Goal: Task Accomplishment & Management: Use online tool/utility

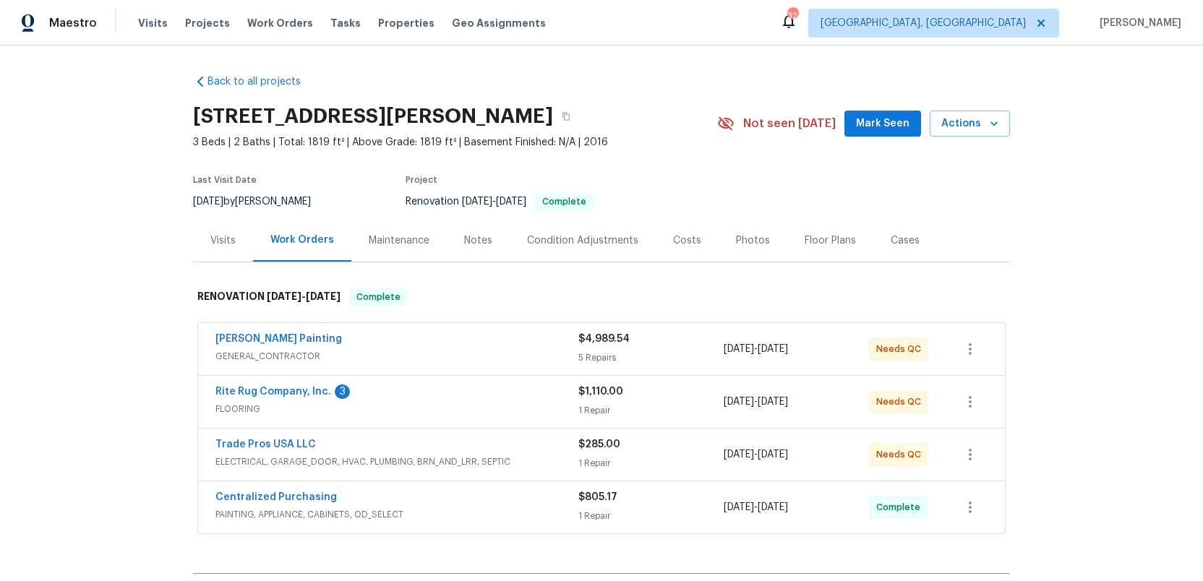
click at [748, 242] on div "Photos" at bounding box center [753, 241] width 34 height 14
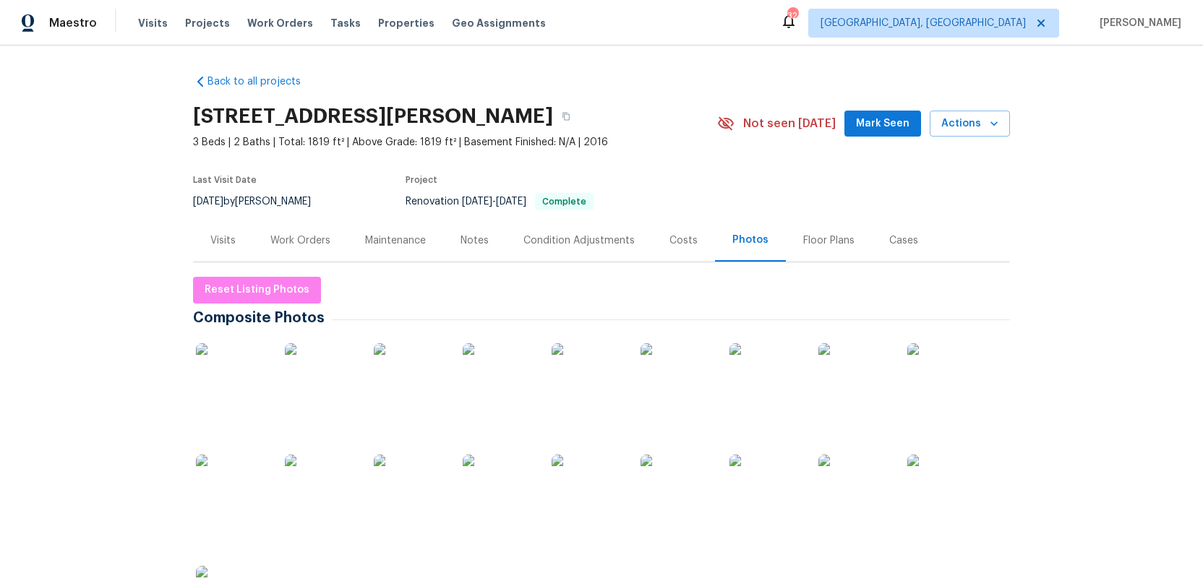
click at [223, 403] on img at bounding box center [232, 379] width 72 height 72
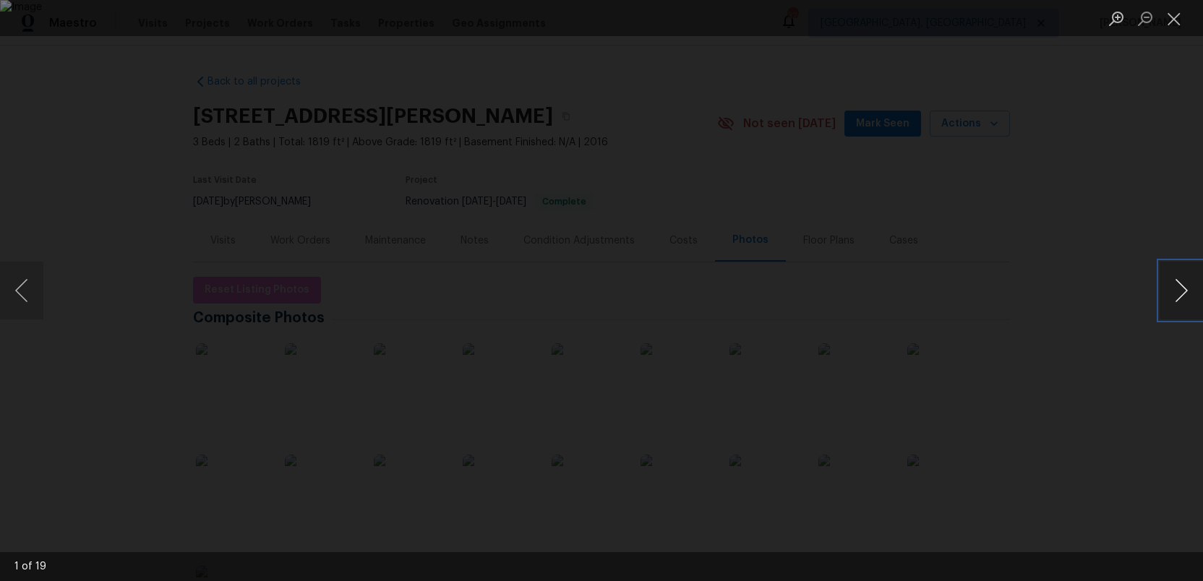
click at [1179, 291] on button "Next image" at bounding box center [1181, 291] width 43 height 58
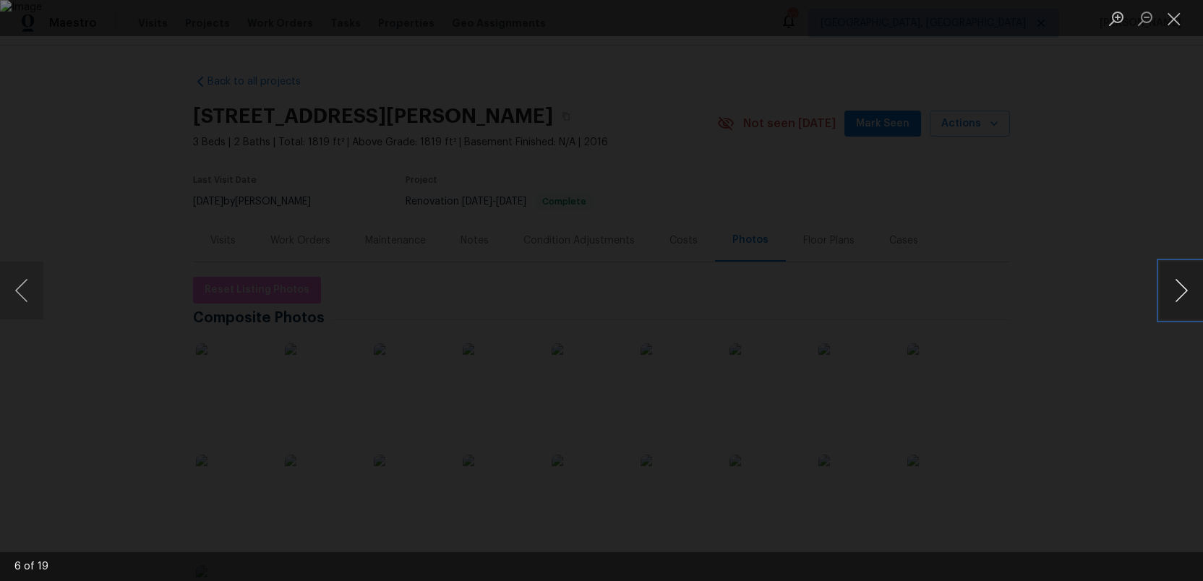
click at [1179, 291] on button "Next image" at bounding box center [1181, 291] width 43 height 58
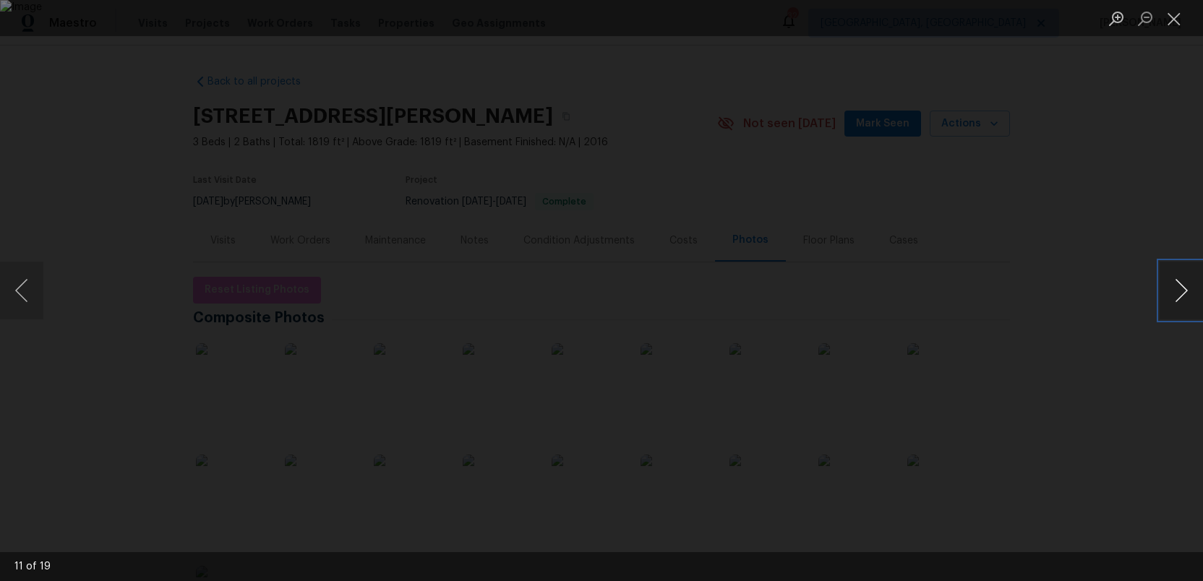
click at [1179, 291] on button "Next image" at bounding box center [1181, 291] width 43 height 58
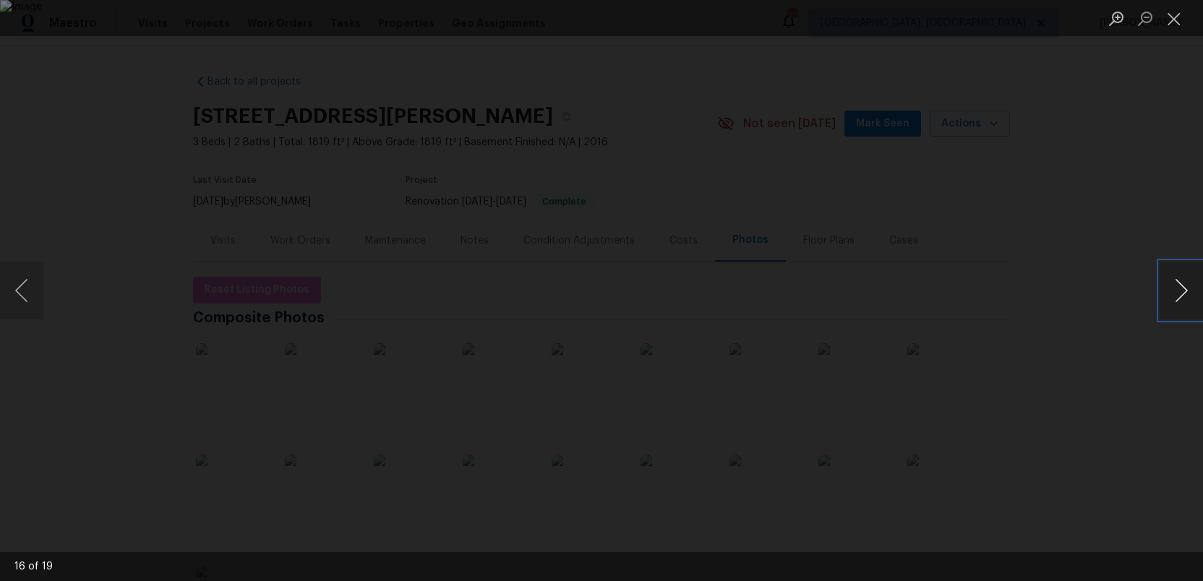
click at [1179, 291] on button "Next image" at bounding box center [1181, 291] width 43 height 58
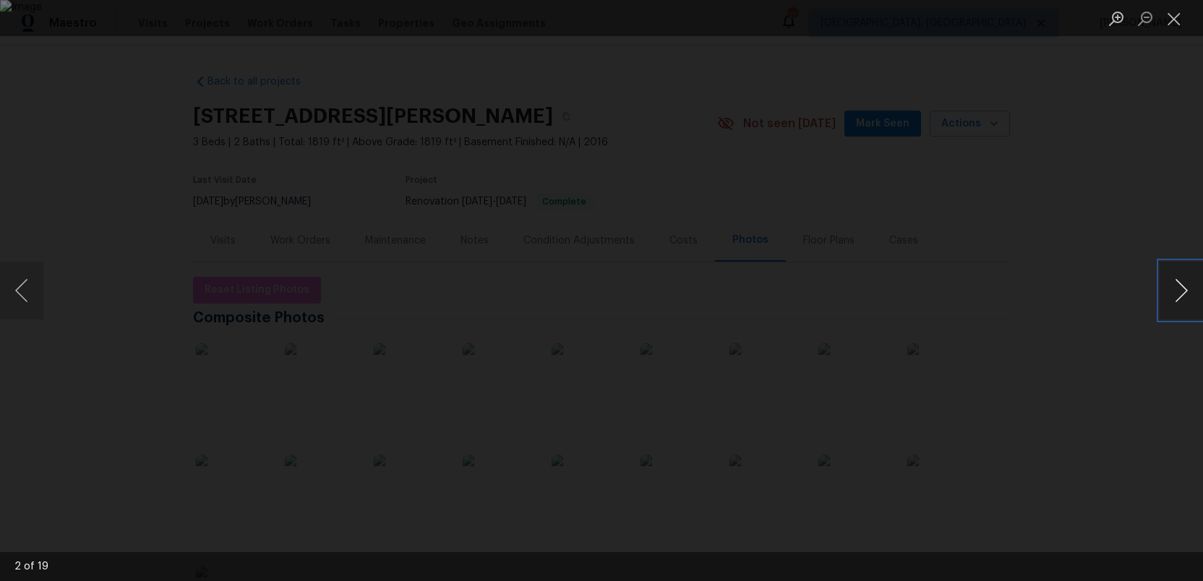
click at [1179, 291] on button "Next image" at bounding box center [1181, 291] width 43 height 58
click at [1175, 17] on button "Close lightbox" at bounding box center [1174, 18] width 29 height 25
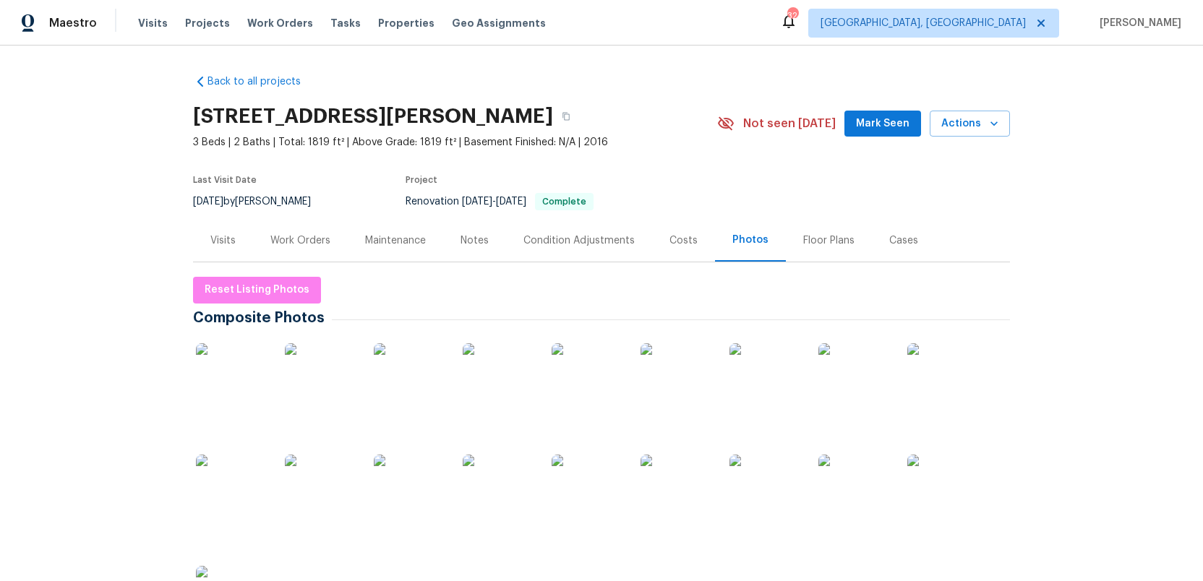
click at [566, 243] on div "Condition Adjustments" at bounding box center [579, 241] width 111 height 14
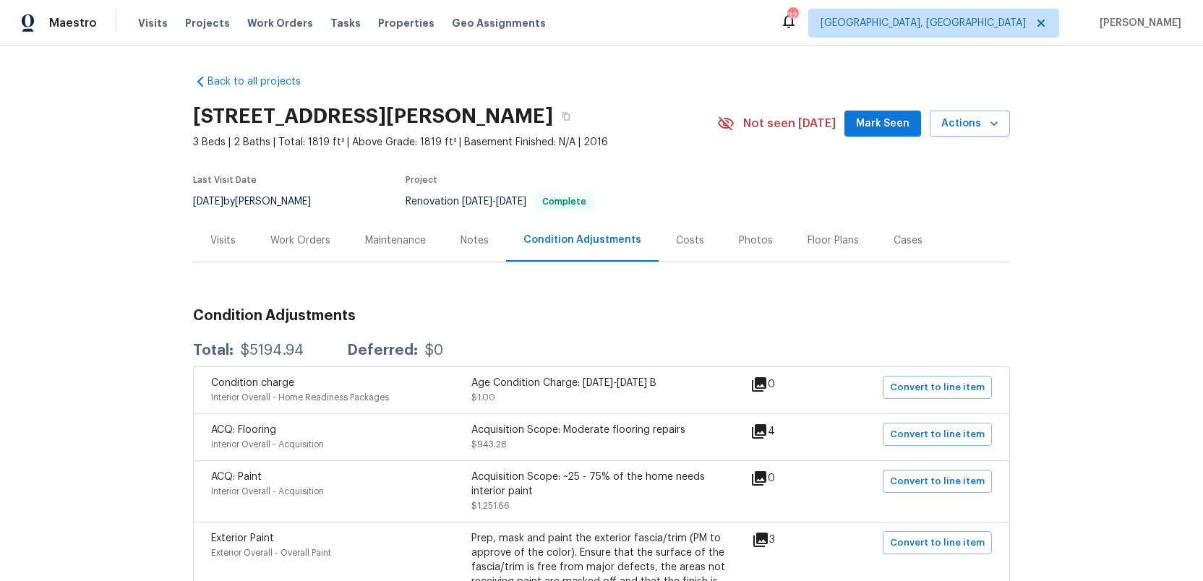
click at [680, 245] on div "Costs" at bounding box center [690, 241] width 28 height 14
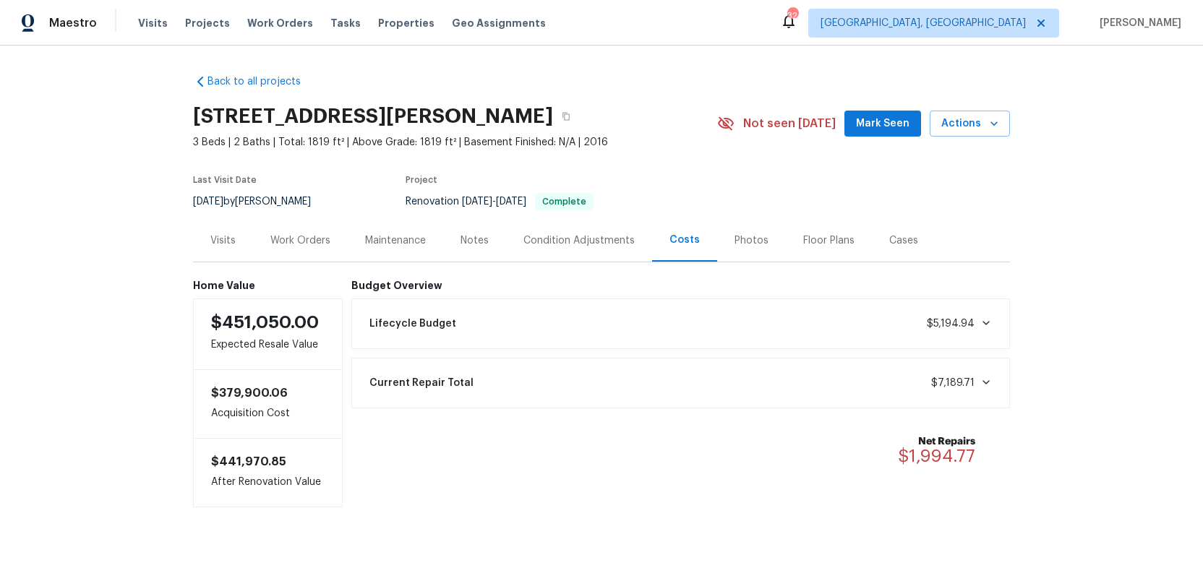
click at [289, 236] on div "Work Orders" at bounding box center [300, 241] width 60 height 14
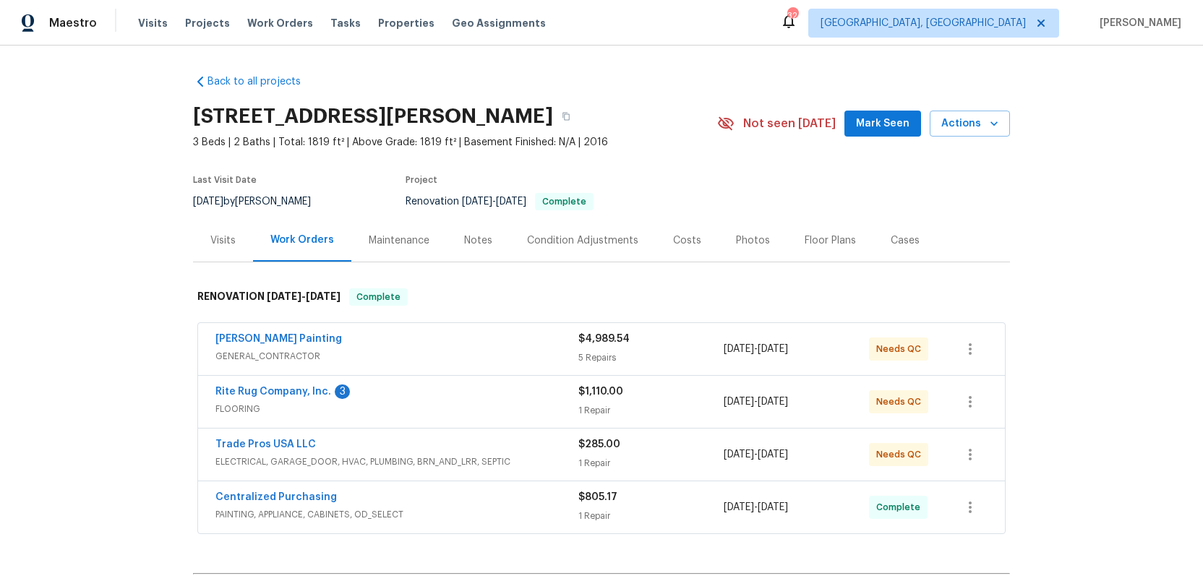
click at [682, 242] on div "Costs" at bounding box center [687, 241] width 28 height 14
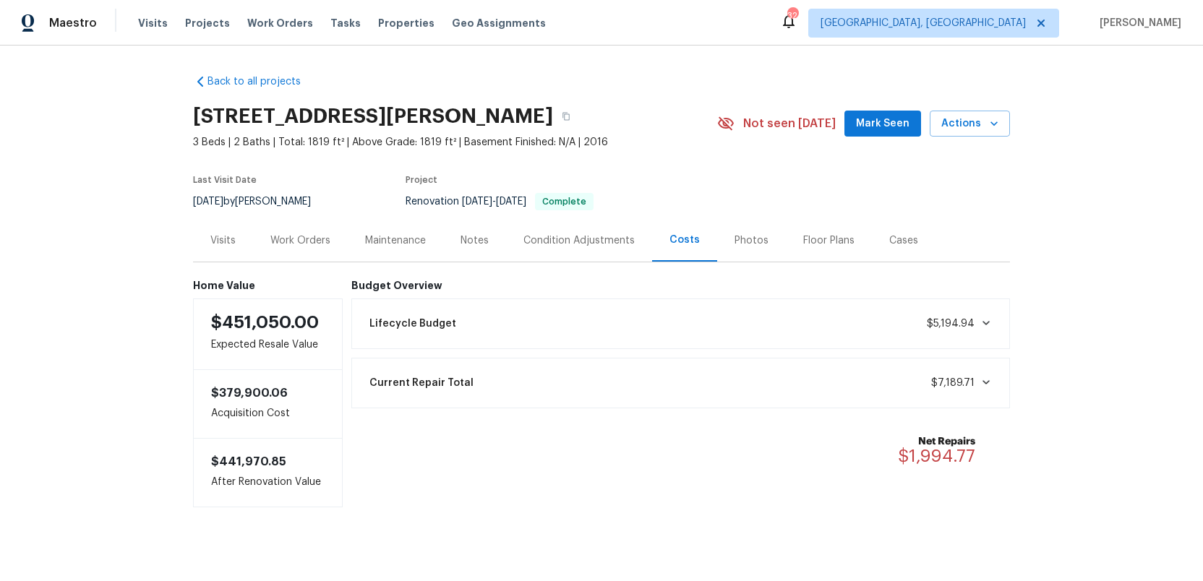
click at [536, 242] on div "Condition Adjustments" at bounding box center [579, 241] width 111 height 14
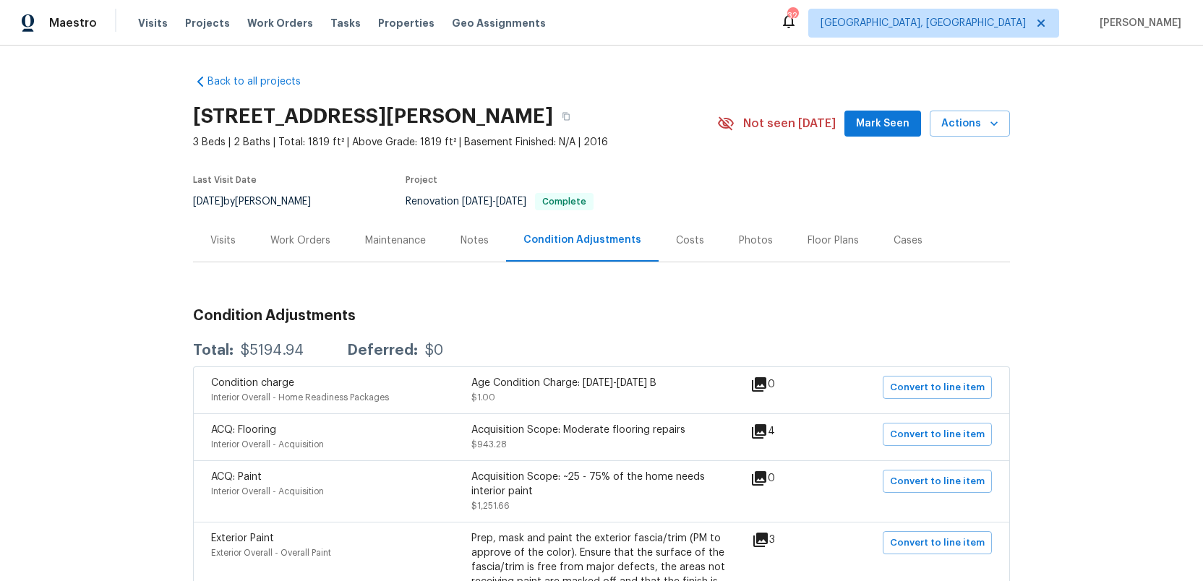
click at [304, 239] on div "Work Orders" at bounding box center [300, 241] width 60 height 14
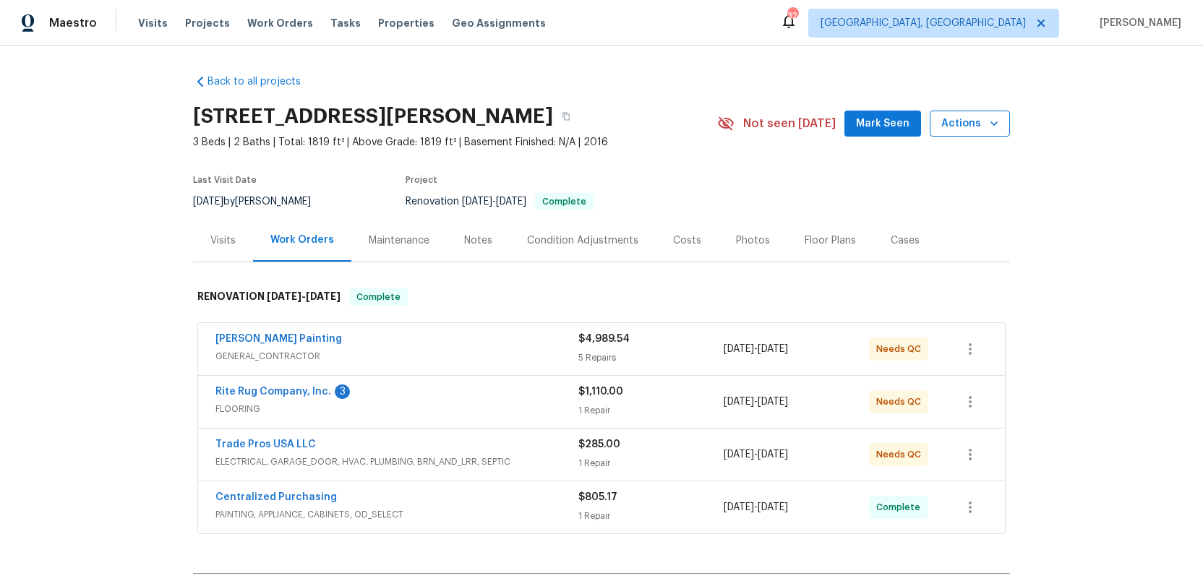
click at [971, 126] on span "Actions" at bounding box center [969, 124] width 57 height 18
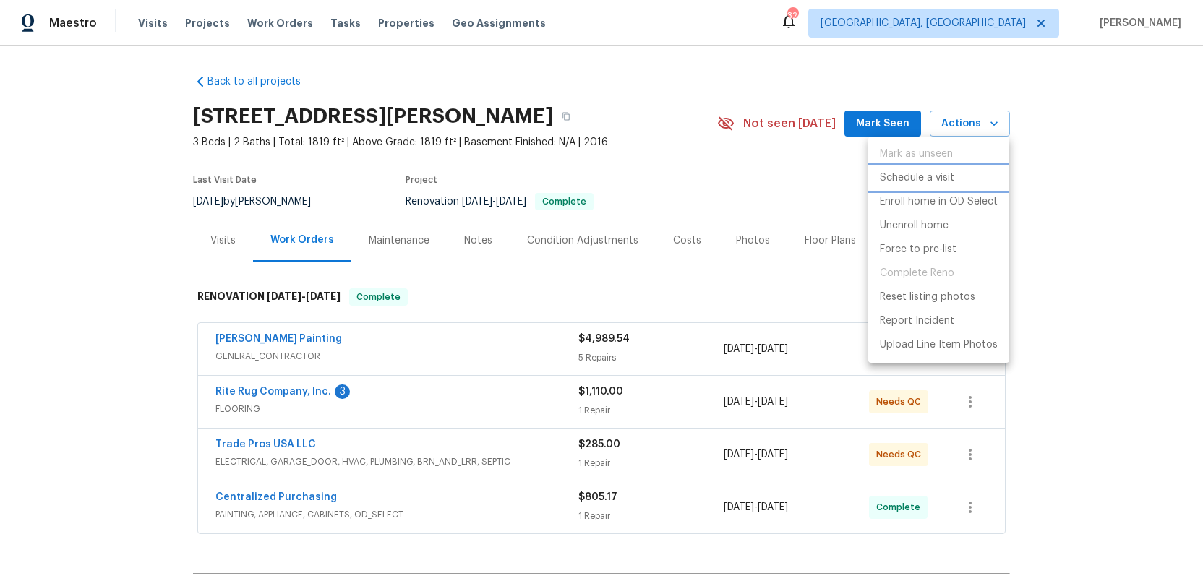
click at [920, 176] on p "Schedule a visit" at bounding box center [917, 178] width 74 height 15
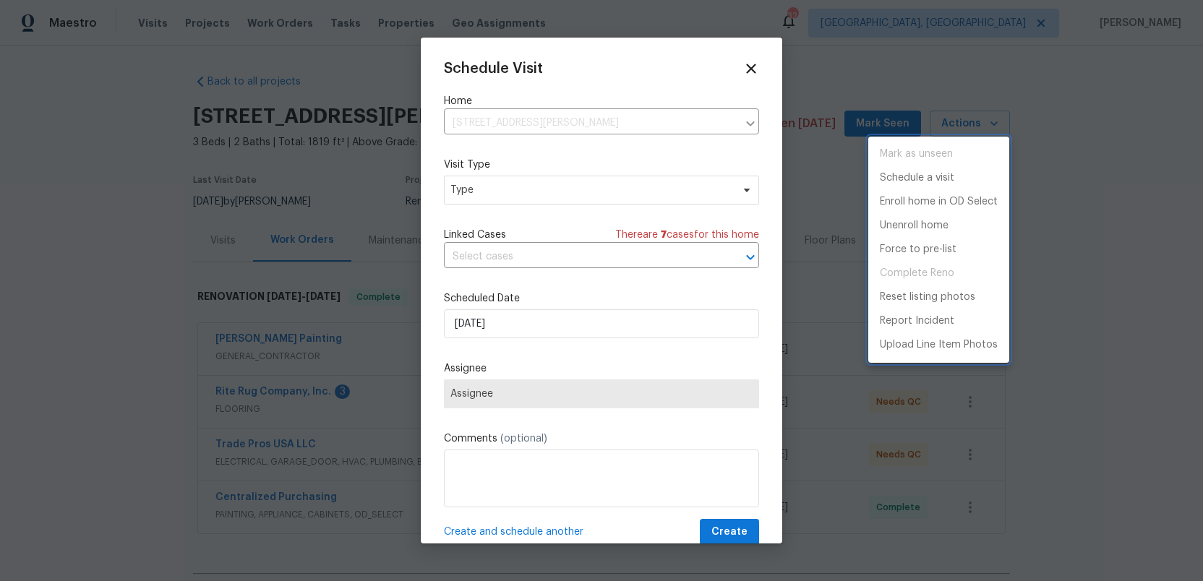
click at [513, 196] on div at bounding box center [601, 290] width 1203 height 581
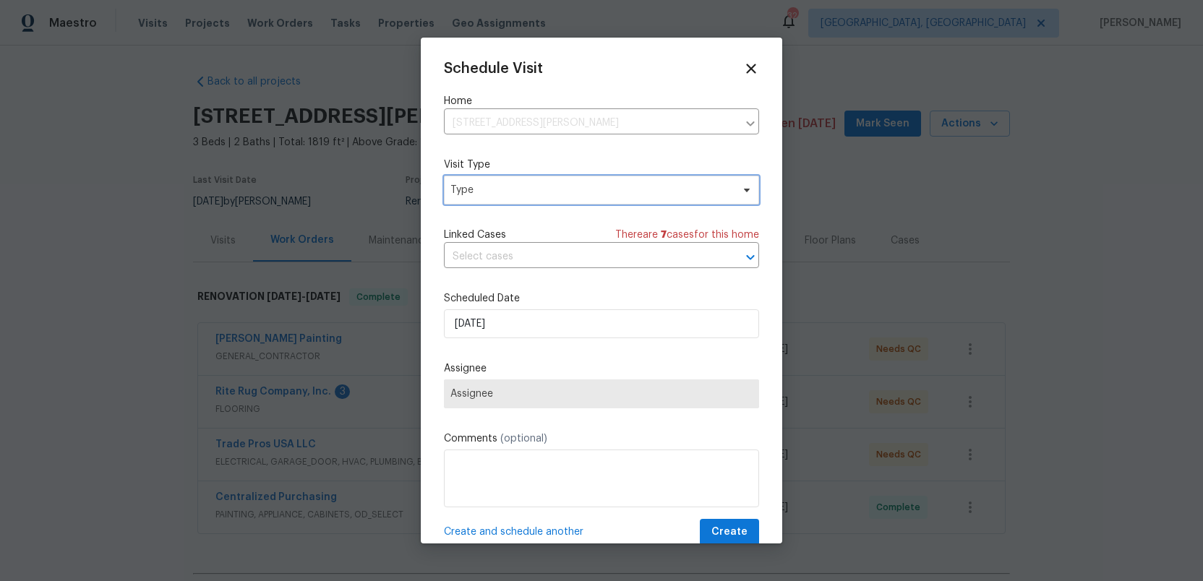
click at [513, 196] on span "Type" at bounding box center [590, 190] width 281 height 14
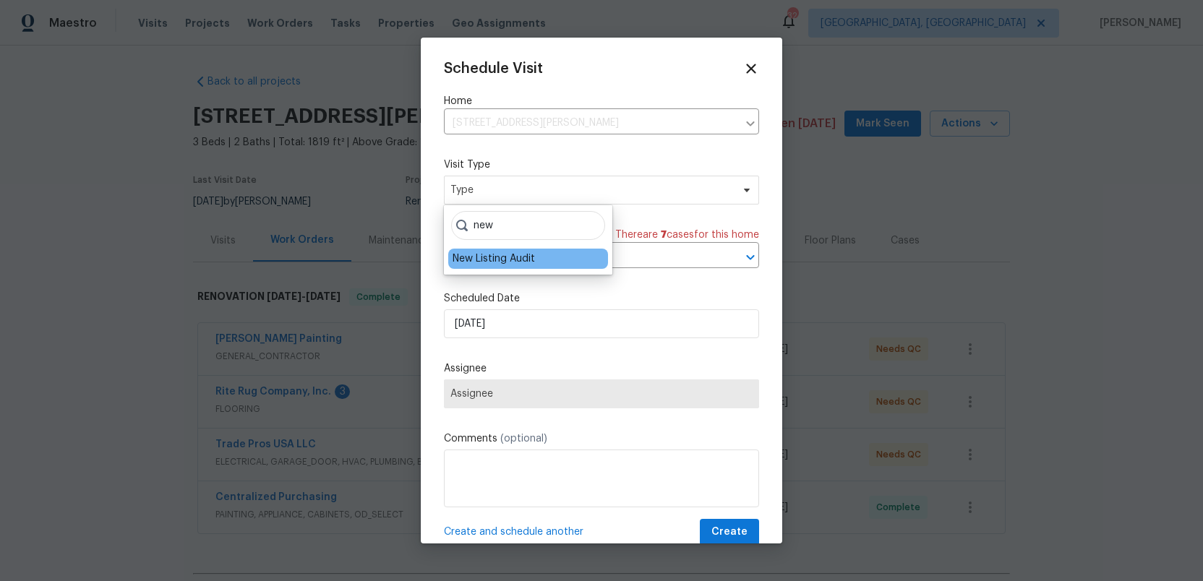
type input "new"
click at [475, 263] on div "New Listing Audit" at bounding box center [494, 259] width 82 height 14
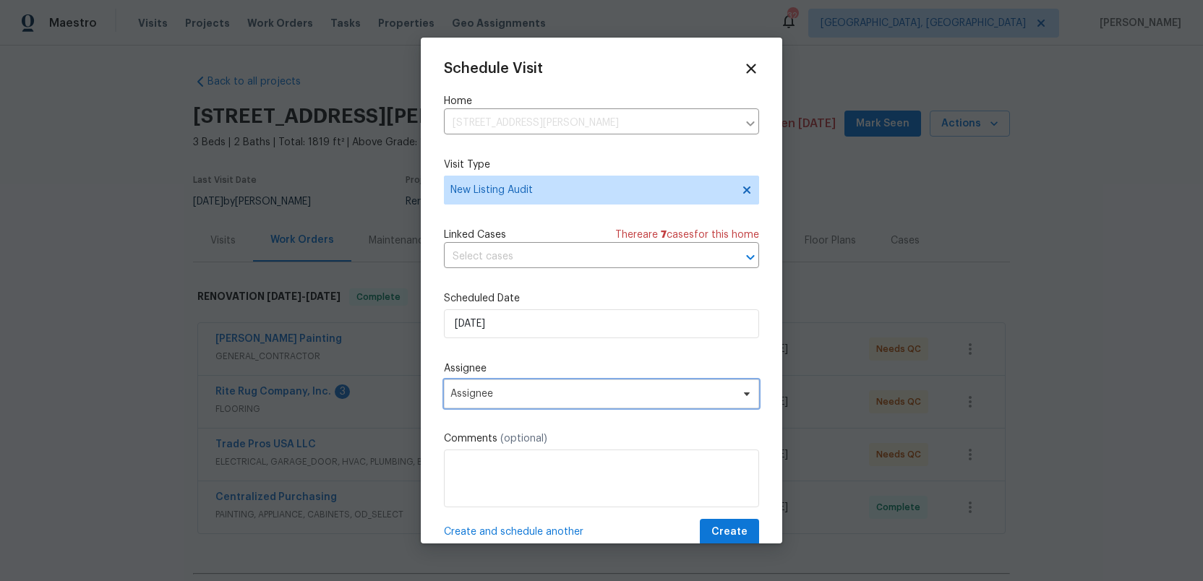
click at [517, 398] on span "Assignee" at bounding box center [591, 394] width 283 height 12
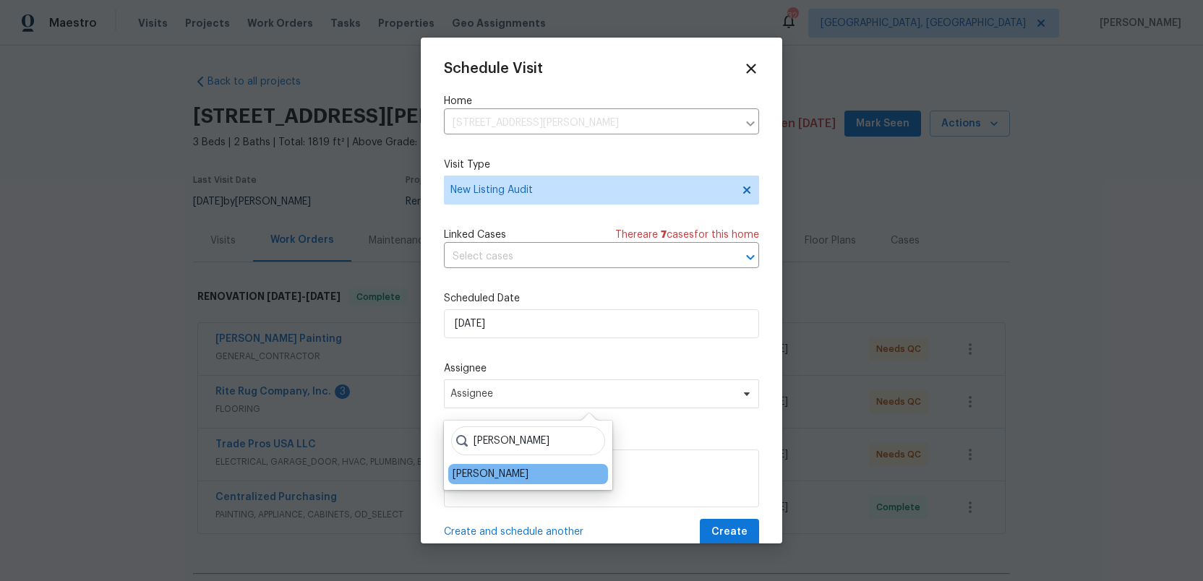
type input "[PERSON_NAME]"
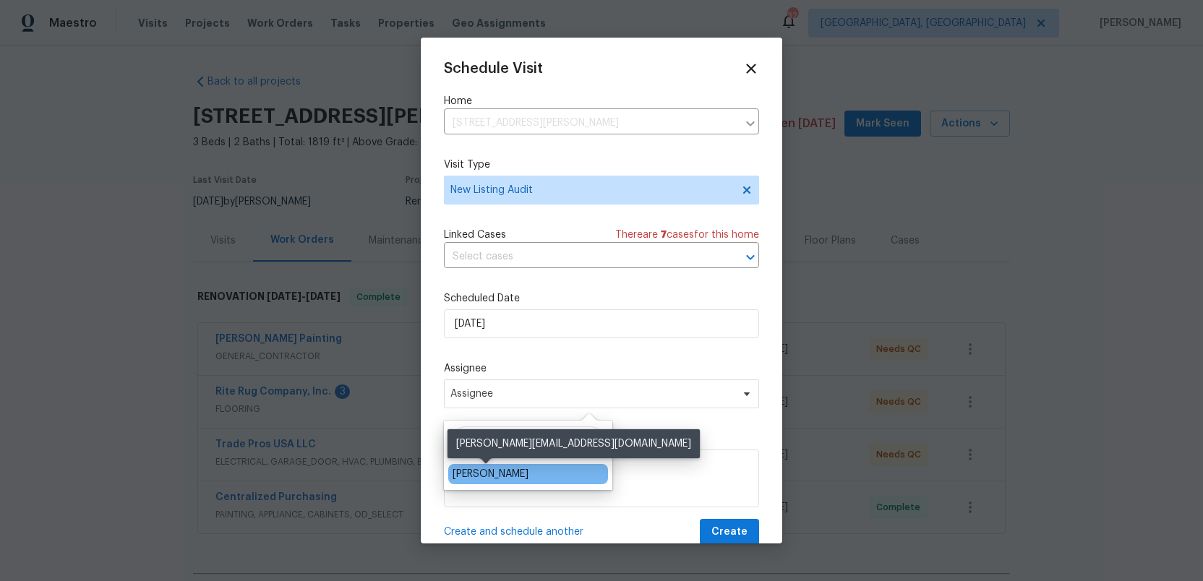
click at [502, 481] on div "[PERSON_NAME]" at bounding box center [491, 474] width 76 height 14
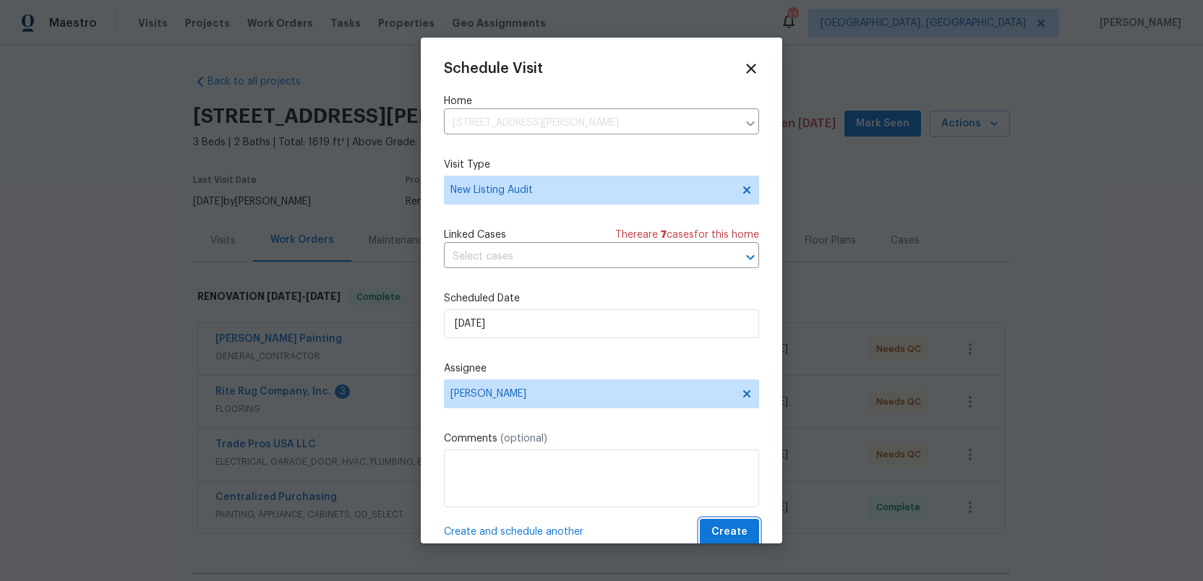
click at [727, 531] on span "Create" at bounding box center [730, 533] width 36 height 18
